Goal: Task Accomplishment & Management: Complete application form

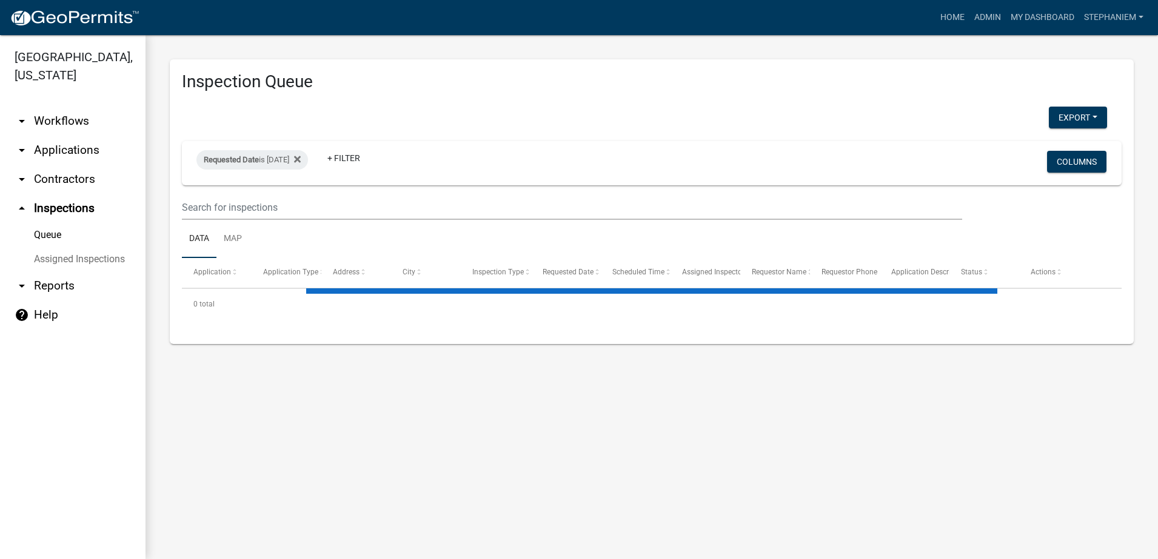
select select "3: 100"
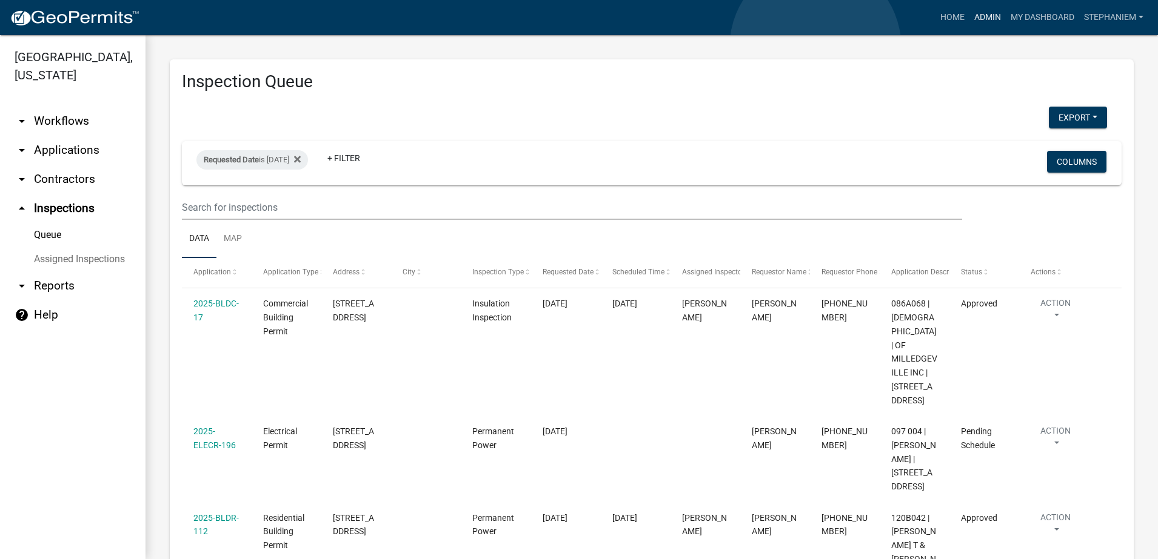
click at [969, 29] on link "Admin" at bounding box center [987, 17] width 36 height 23
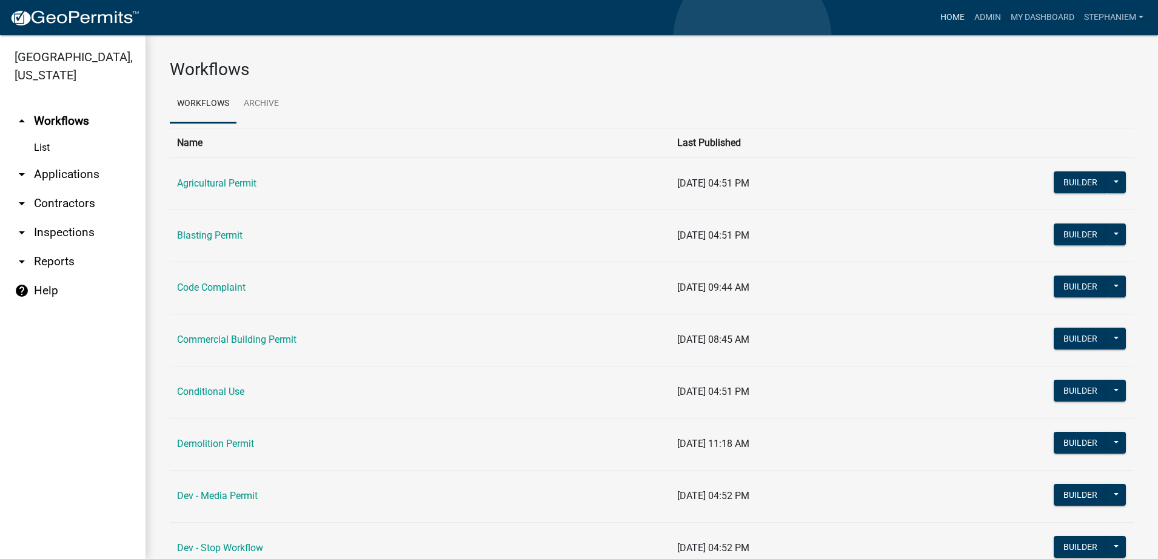
click at [935, 29] on link "Home" at bounding box center [952, 17] width 34 height 23
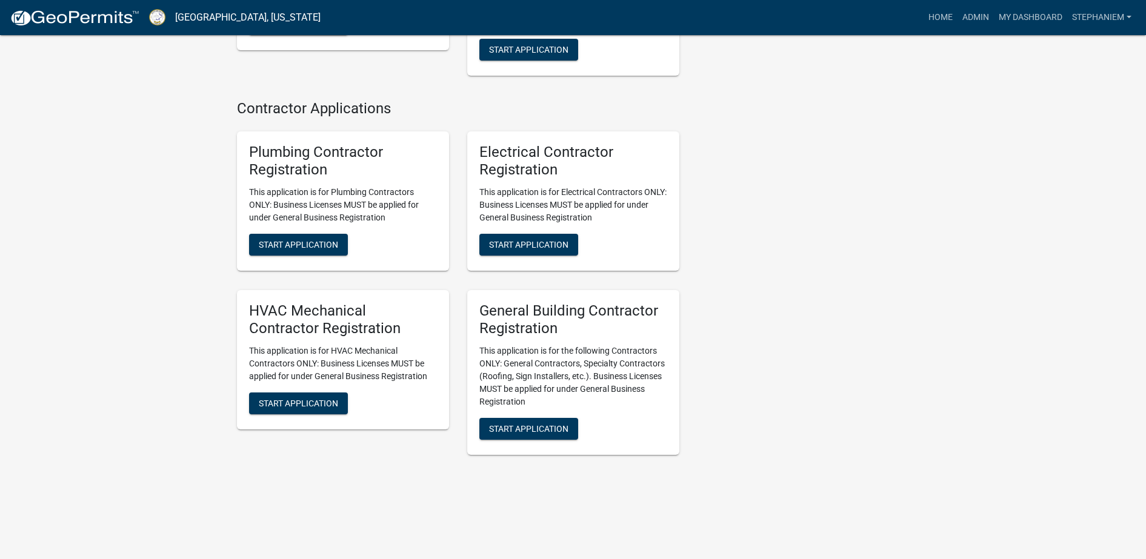
scroll to position [3476, 0]
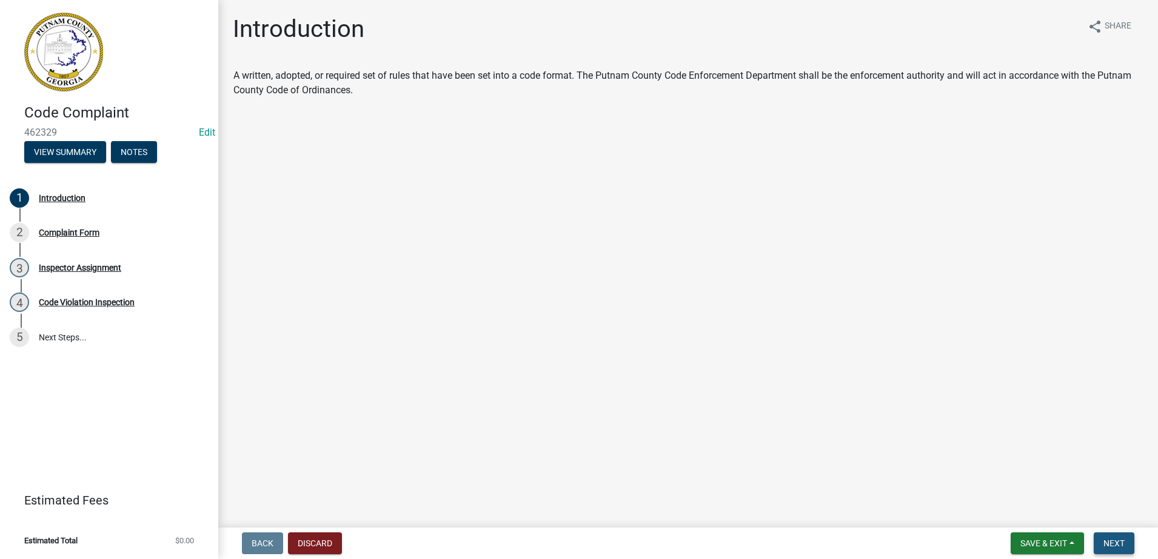
click at [1103, 539] on span "Next" at bounding box center [1113, 544] width 21 height 10
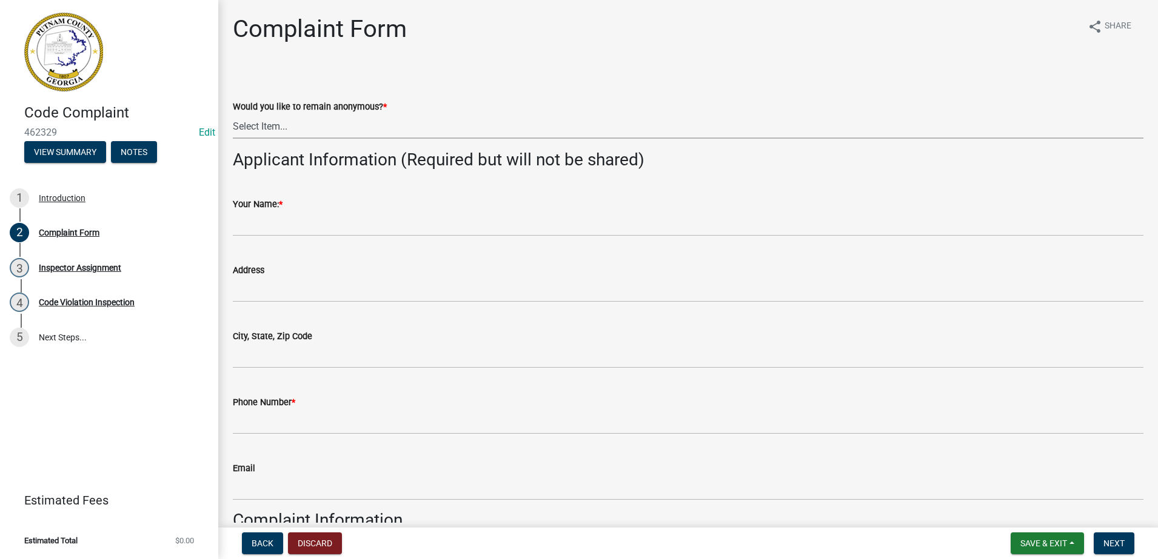
click at [590, 139] on select "Select Item... Yes No" at bounding box center [688, 126] width 910 height 25
click at [245, 139] on select "Select Item... Yes No" at bounding box center [688, 126] width 910 height 25
select select "76170ab1-b25a-468b-8231-d5eb0e85b261"
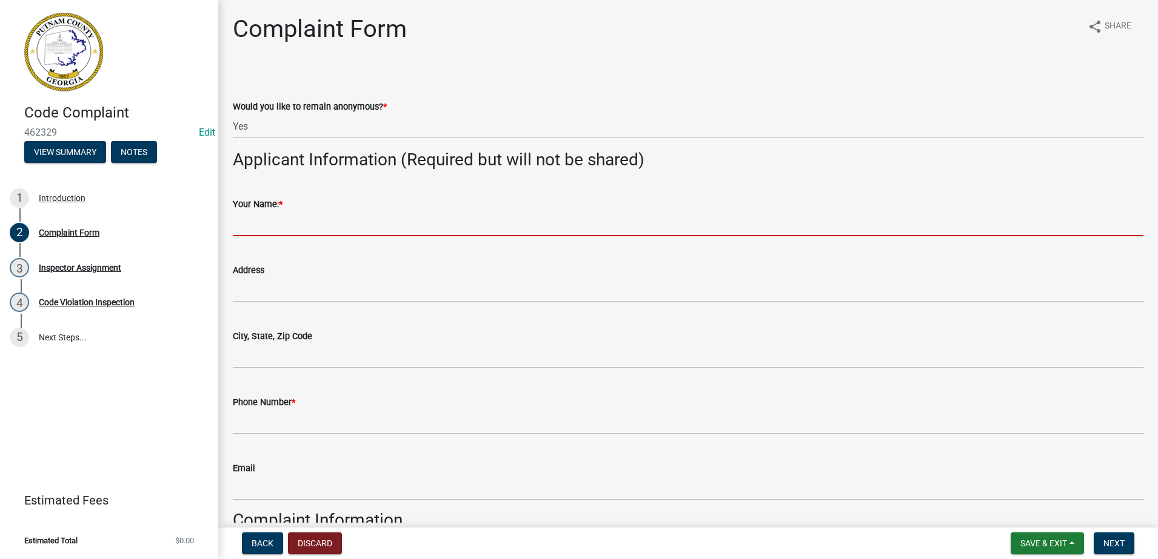
click at [412, 236] on input "Your Name: *" at bounding box center [688, 224] width 910 height 25
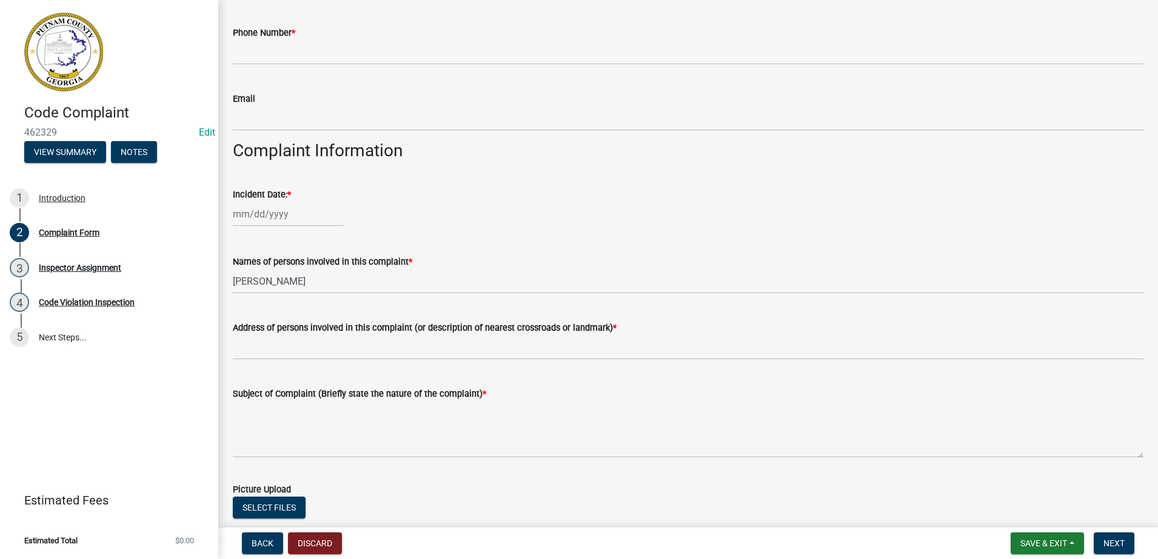
scroll to position [370, 0]
type input "[PERSON_NAME]"
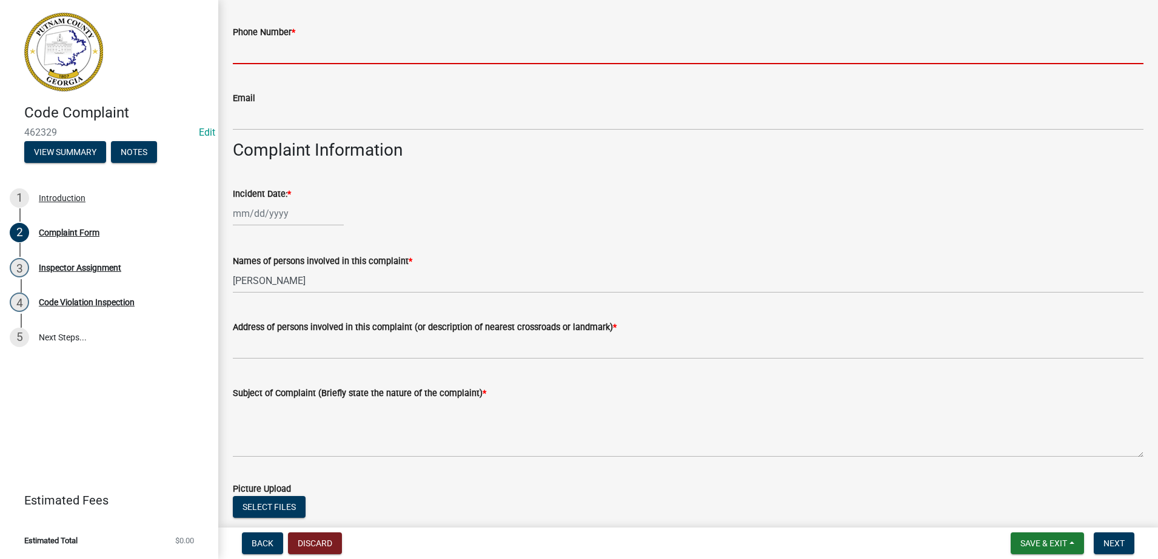
click at [417, 64] on input "Phone Number *" at bounding box center [688, 51] width 910 height 25
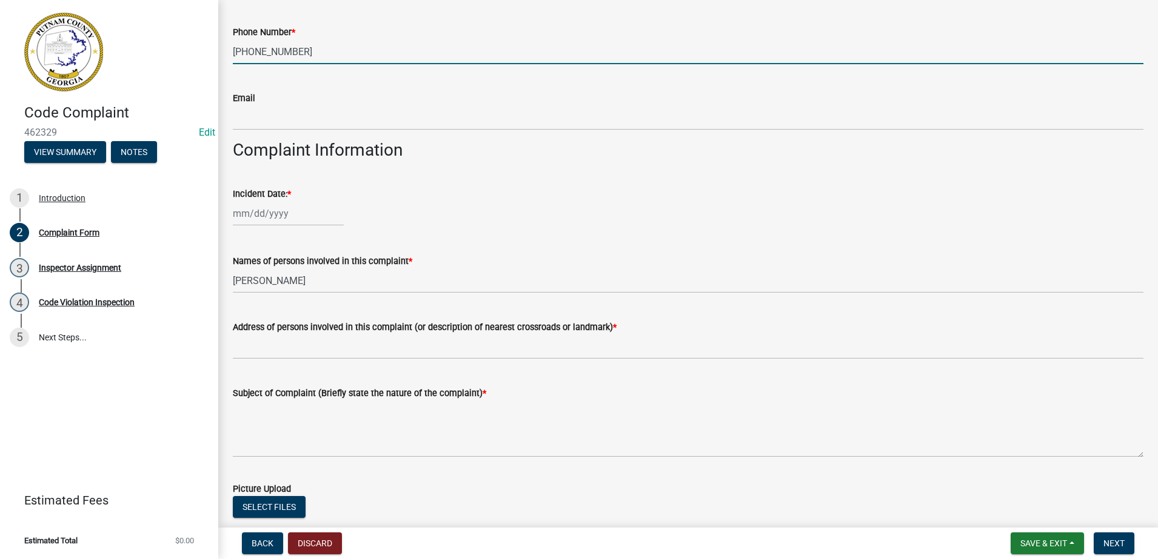
type input "[PHONE_NUMBER]"
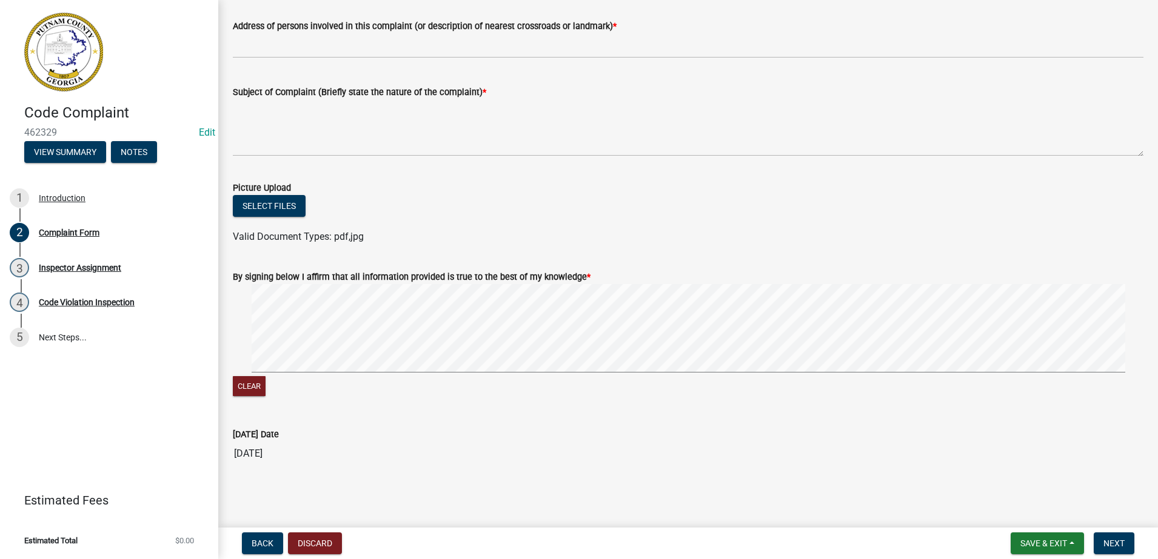
scroll to position [751, 0]
select select "8"
select select "2025"
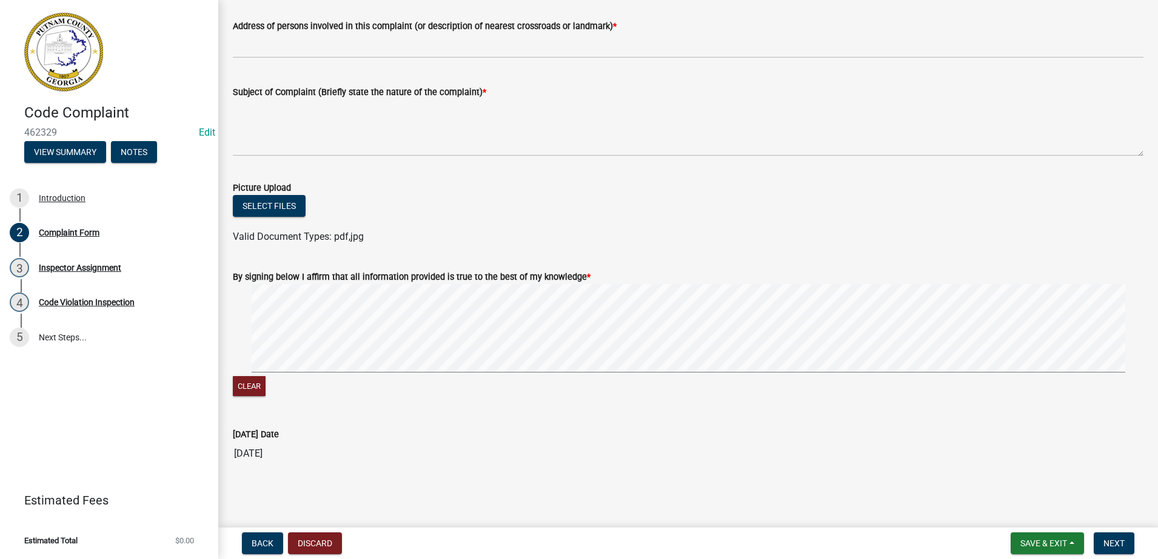
select select "8"
select select "2025"
type input "[DATE]"
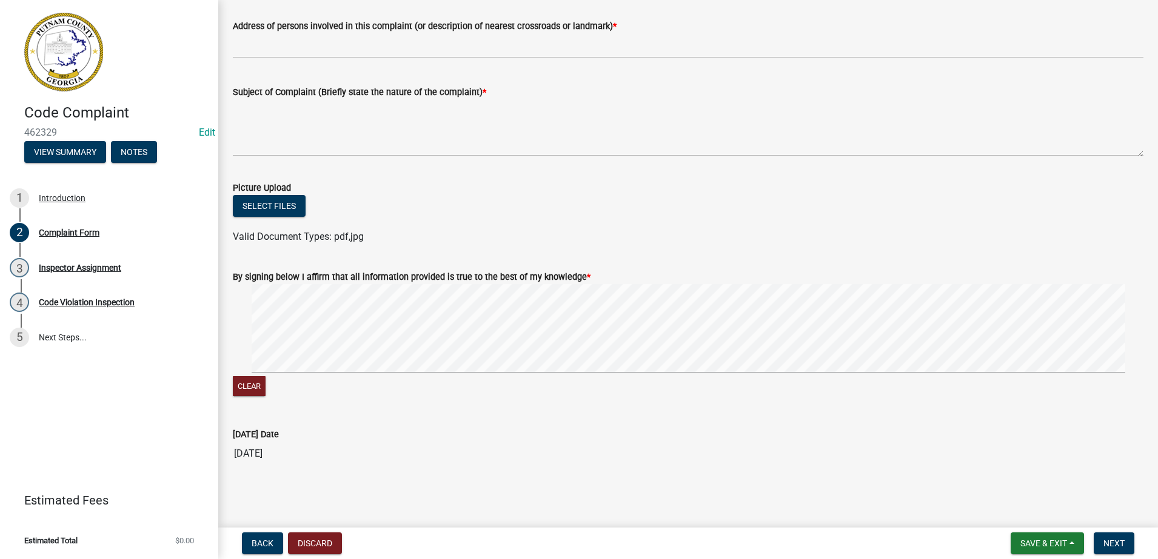
scroll to position [974, 0]
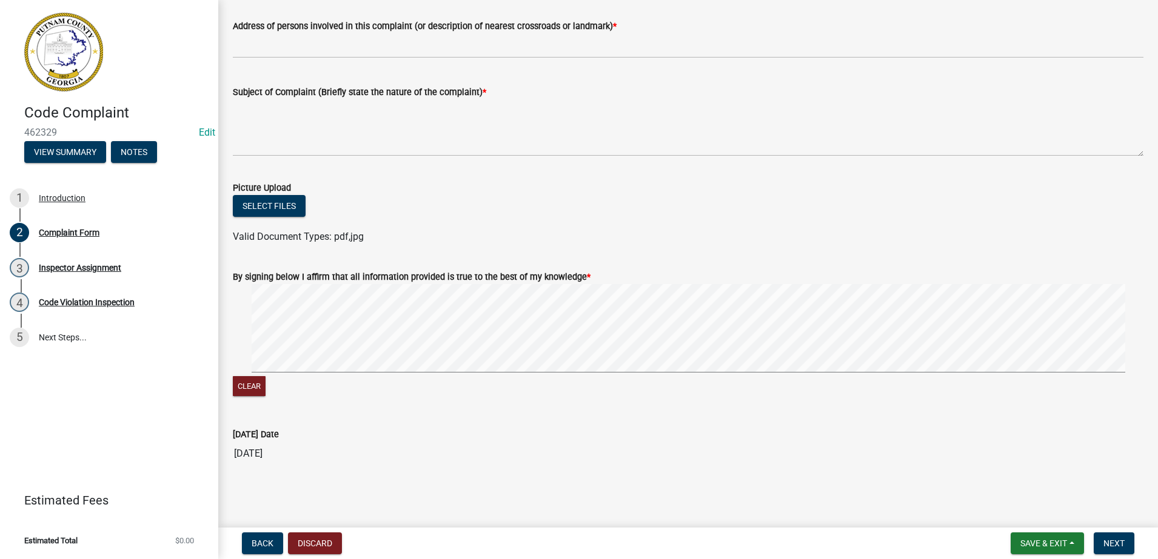
type input "N/A"
click at [530, 68] on wm-data-entity-input "Address of persons involved in this complaint (or description of nearest crossr…" at bounding box center [688, 35] width 910 height 66
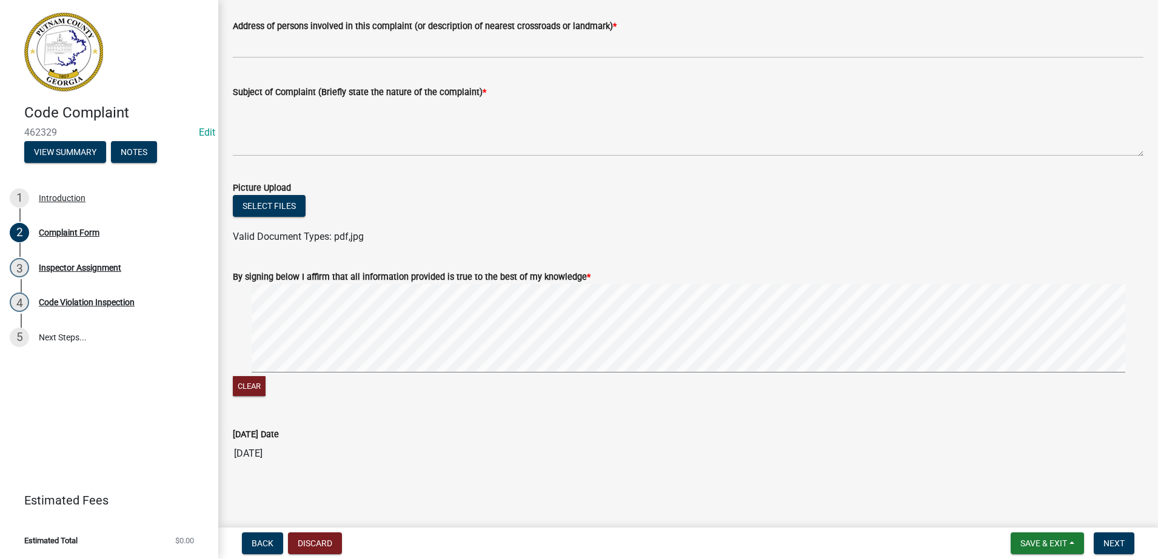
scroll to position [1090, 0]
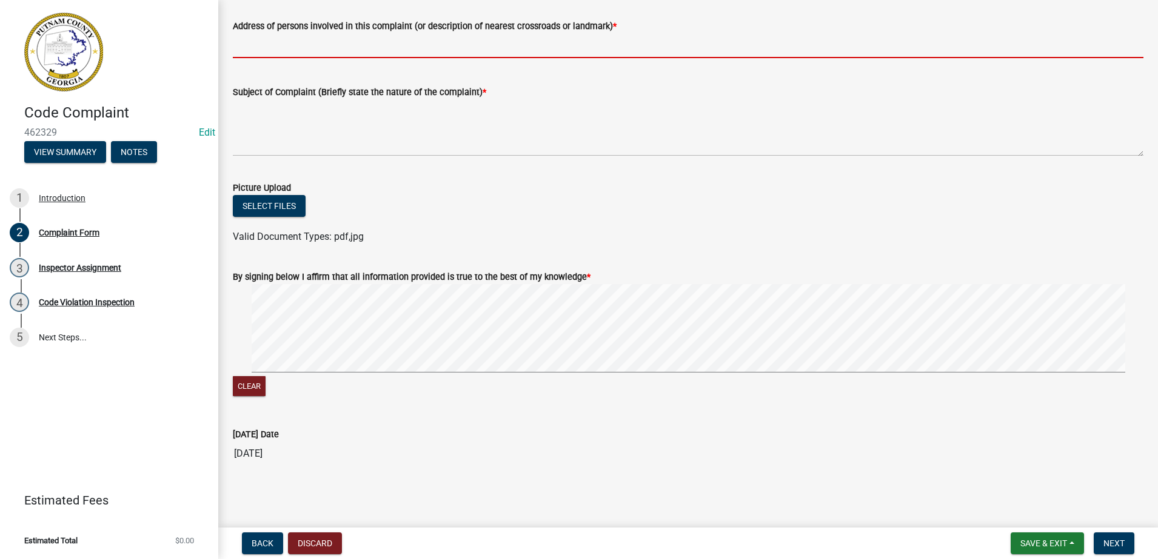
click at [533, 58] on input "Address of persons involved in this complaint (or description of nearest crossr…" at bounding box center [688, 45] width 910 height 25
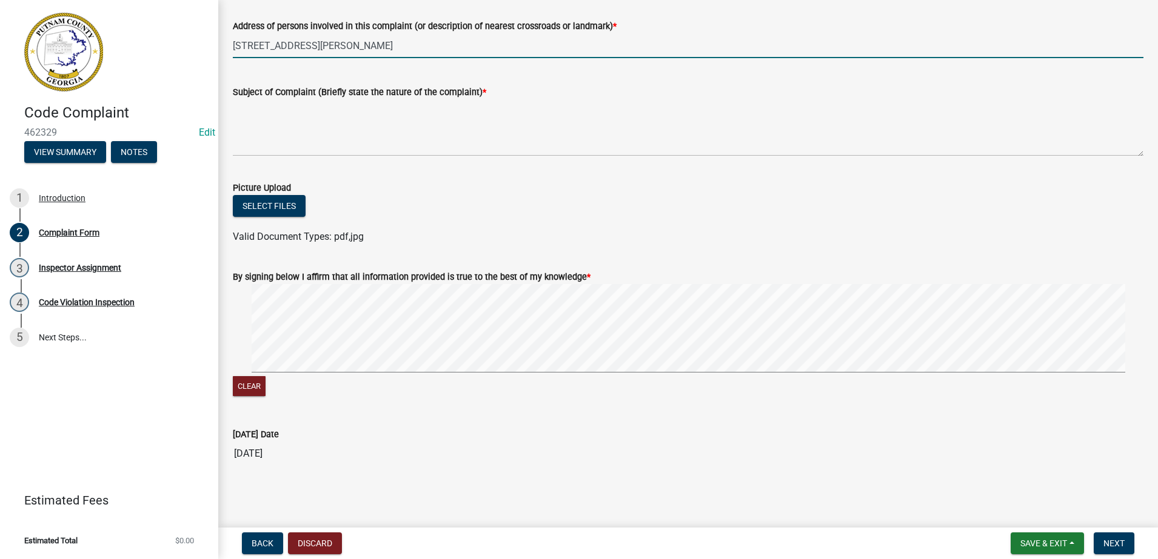
scroll to position [1210, 0]
type input "[STREET_ADDRESS][PERSON_NAME]"
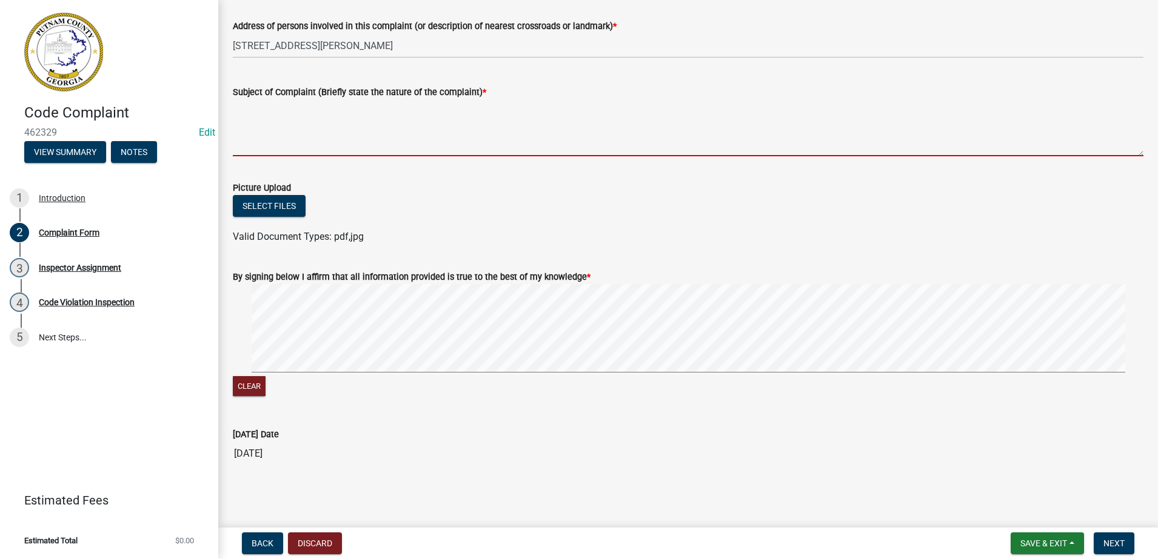
click at [533, 156] on textarea "Subject of Complaint (Briefly state the nature of the complaint) *" at bounding box center [688, 127] width 910 height 57
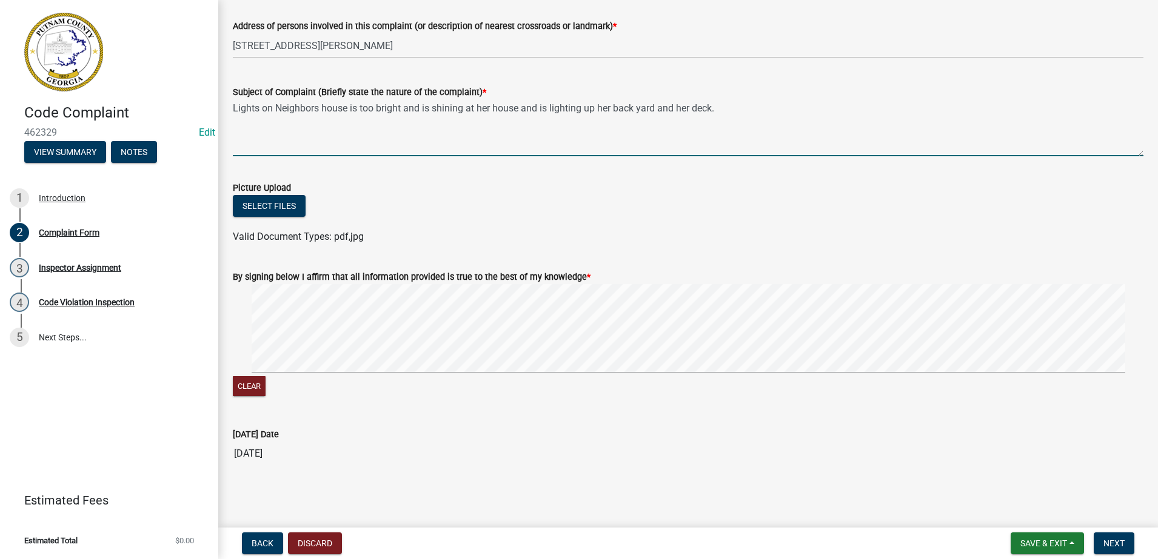
scroll to position [1312, 0]
click at [479, 139] on textarea "Lights on Neighbors house is too bright and is shining at her house and is ligh…" at bounding box center [688, 127] width 910 height 57
click at [337, 140] on textarea "Lights on Neighbors house are too bright and is shining at her house and is lig…" at bounding box center [688, 127] width 910 height 57
click at [319, 140] on textarea "Lights on neighbors house are too bright and is shining at her house and is lig…" at bounding box center [688, 127] width 910 height 57
click at [711, 138] on textarea "Lights on the side of neighbors house are too bright and is shining at her hous…" at bounding box center [688, 127] width 910 height 57
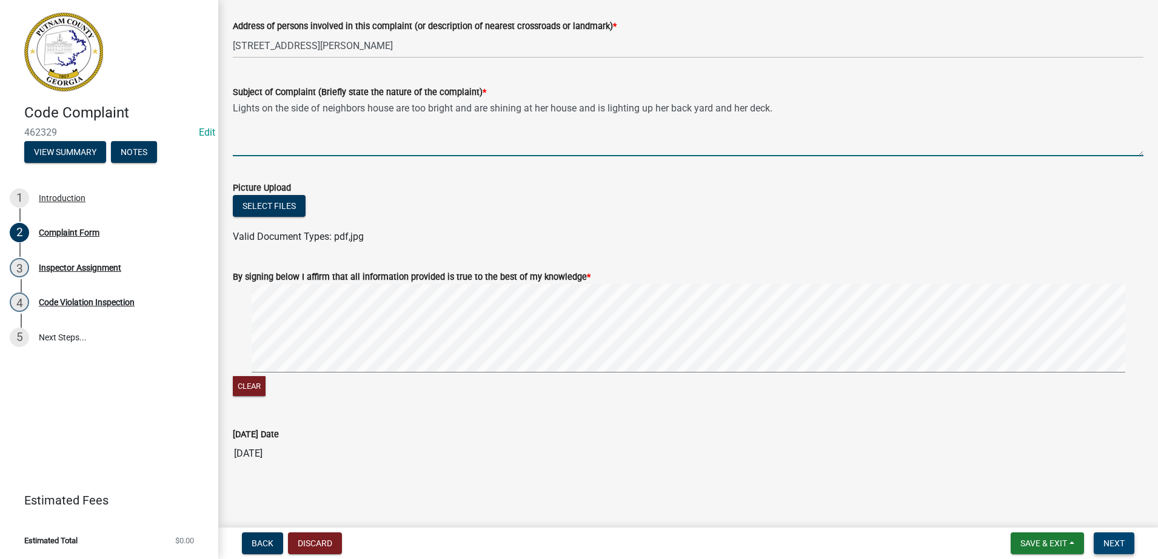
type textarea "Lights on the side of neighbors house are too bright and are shining at her hou…"
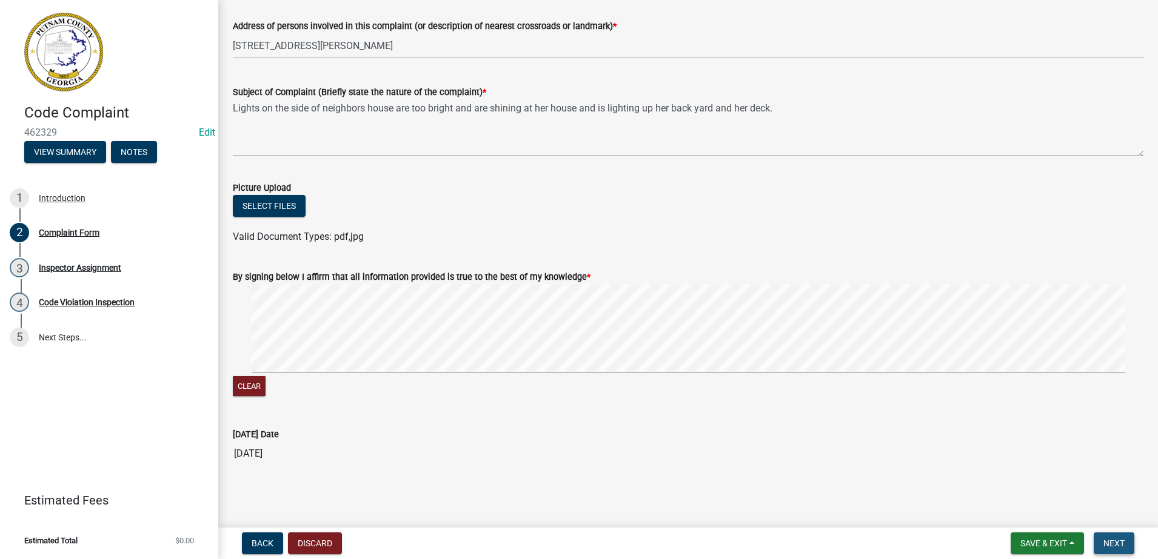
click at [1103, 539] on span "Next" at bounding box center [1113, 544] width 21 height 10
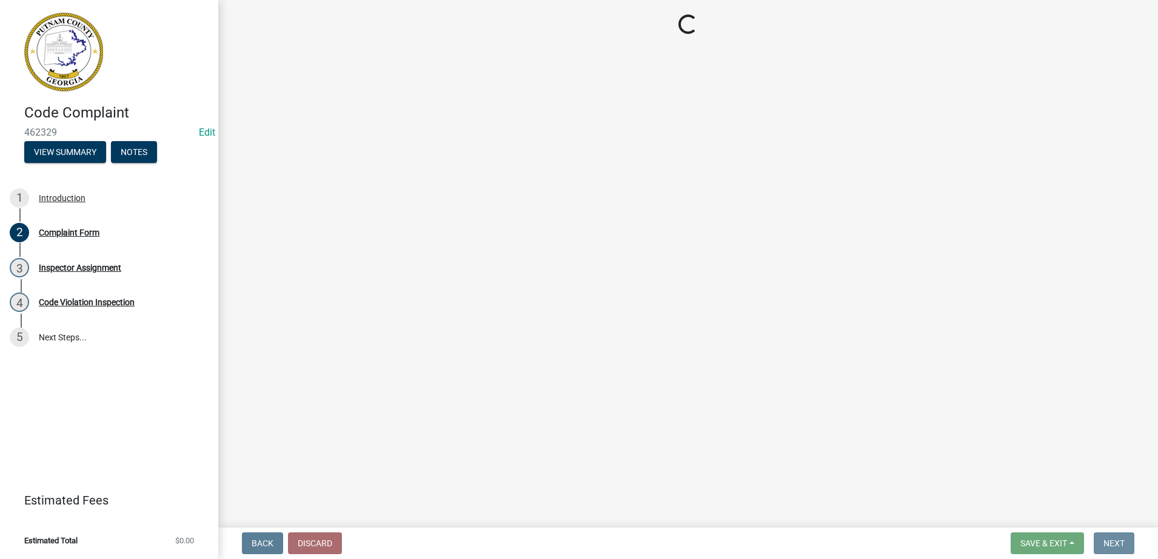
scroll to position [0, 0]
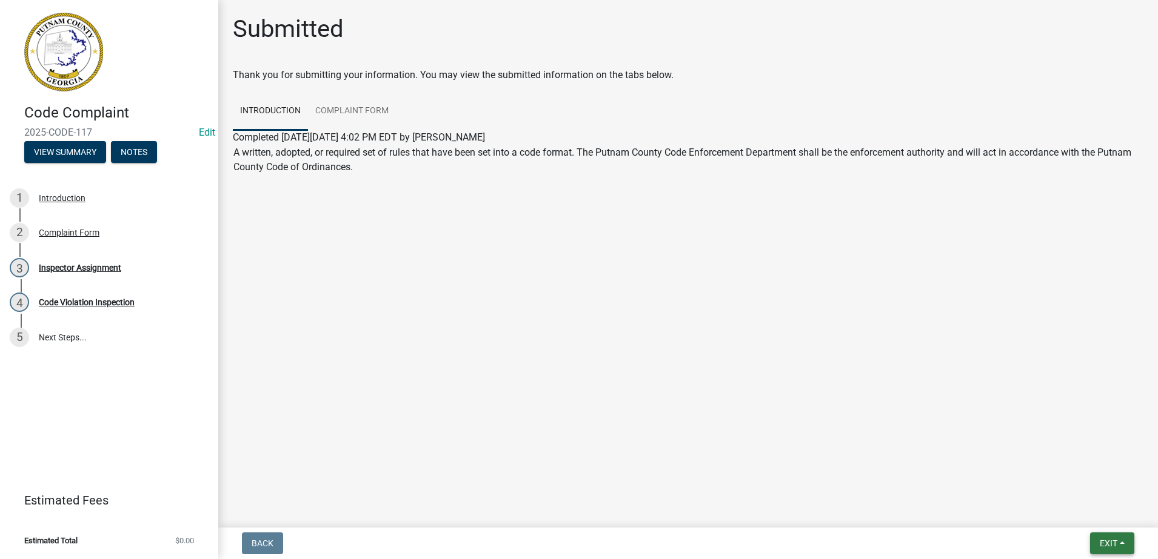
click at [1099, 539] on span "Exit" at bounding box center [1108, 544] width 18 height 10
click at [1062, 478] on button "Save & Exit" at bounding box center [1085, 492] width 97 height 29
